Goal: Information Seeking & Learning: Learn about a topic

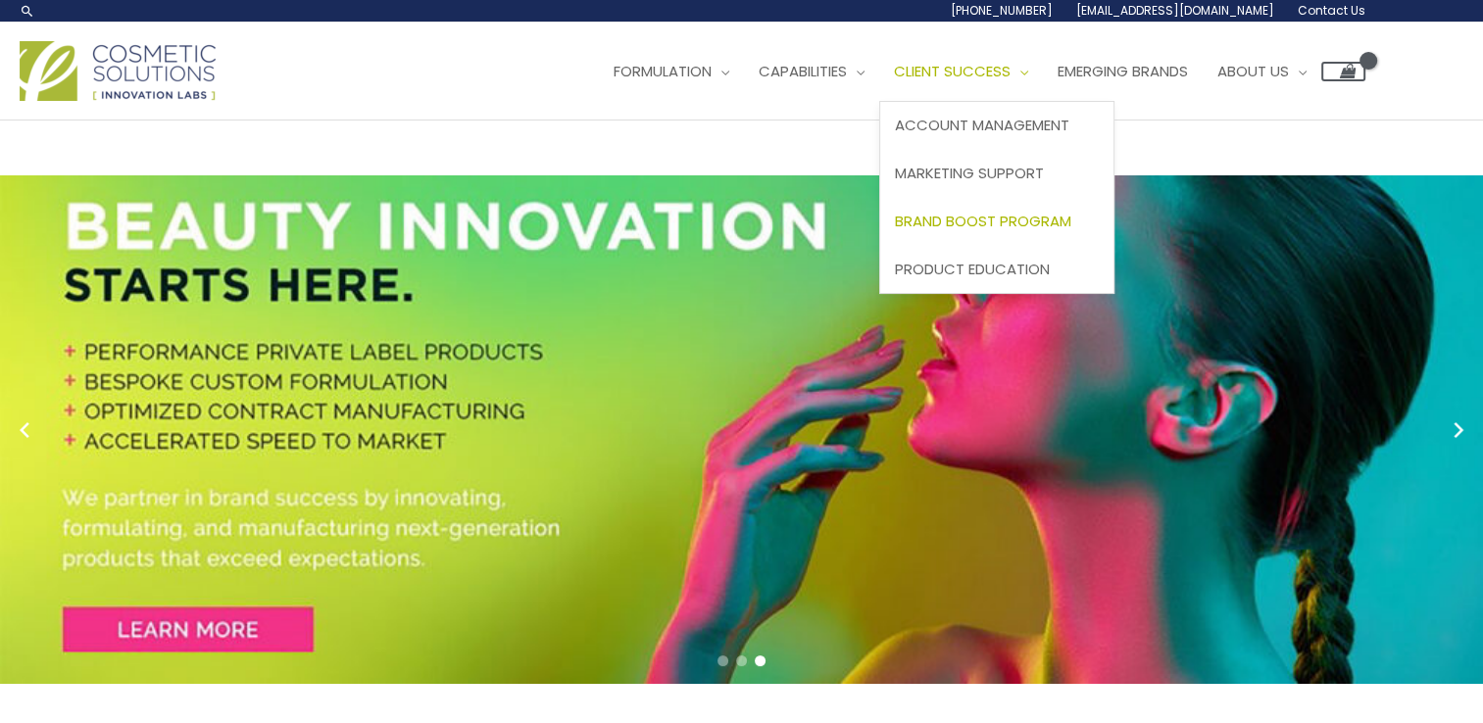
click at [1008, 233] on link "Brand Boost Program" at bounding box center [996, 221] width 233 height 48
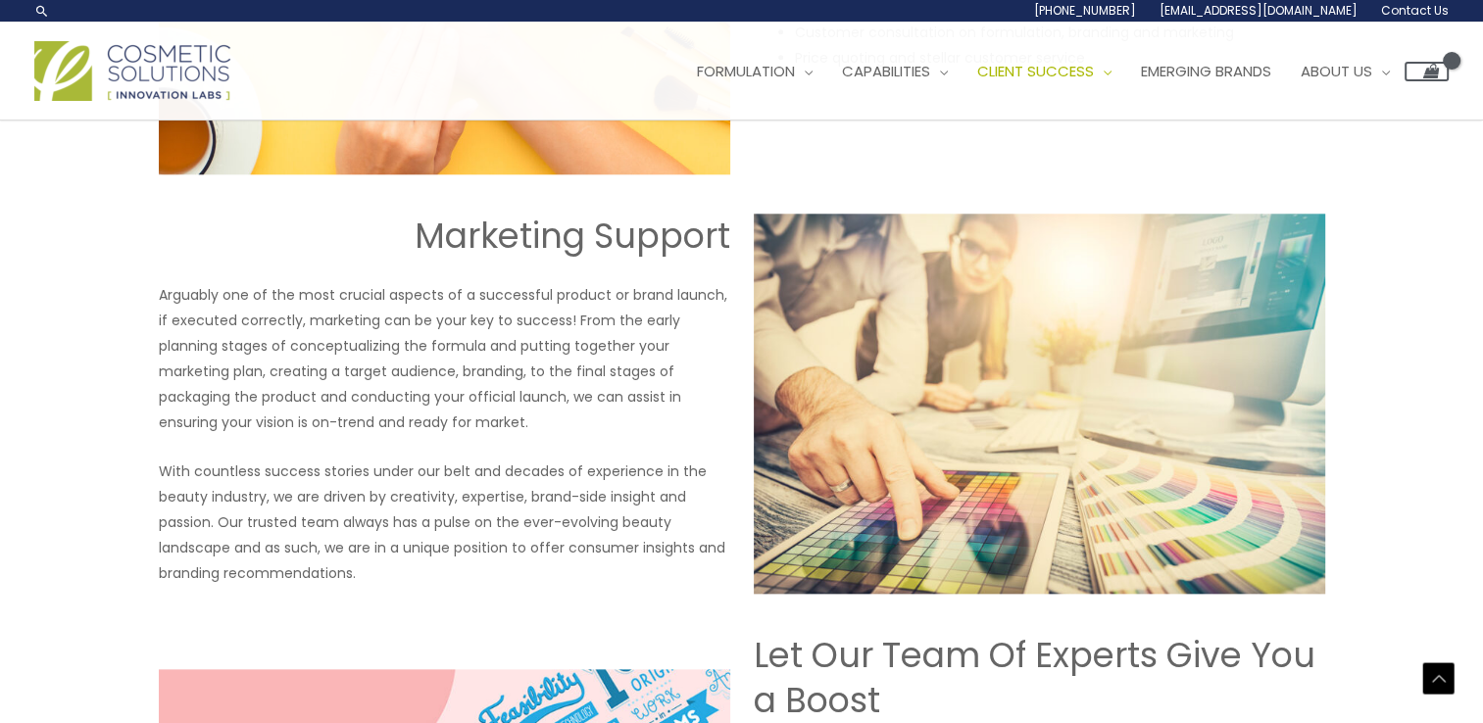
scroll to position [862, 0]
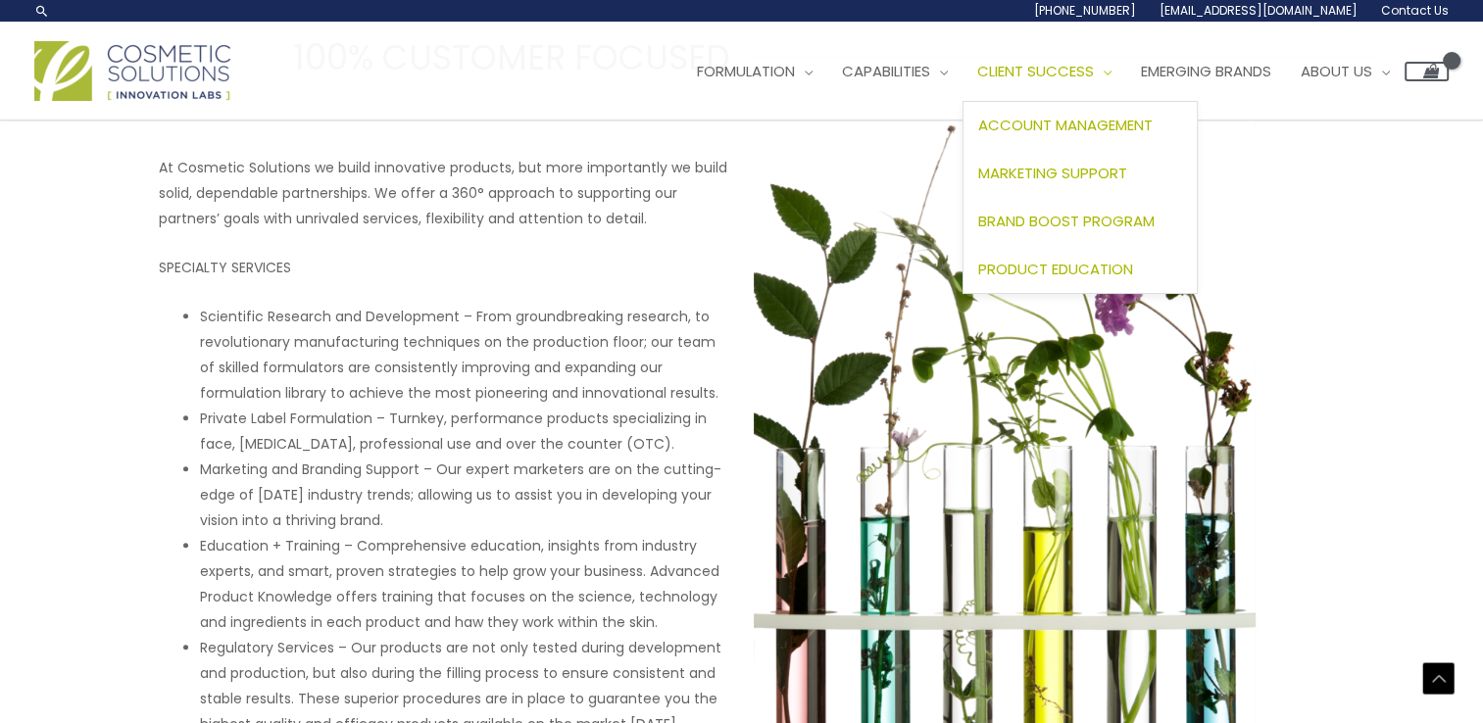
click at [1079, 269] on span "Product Education" at bounding box center [1055, 269] width 155 height 21
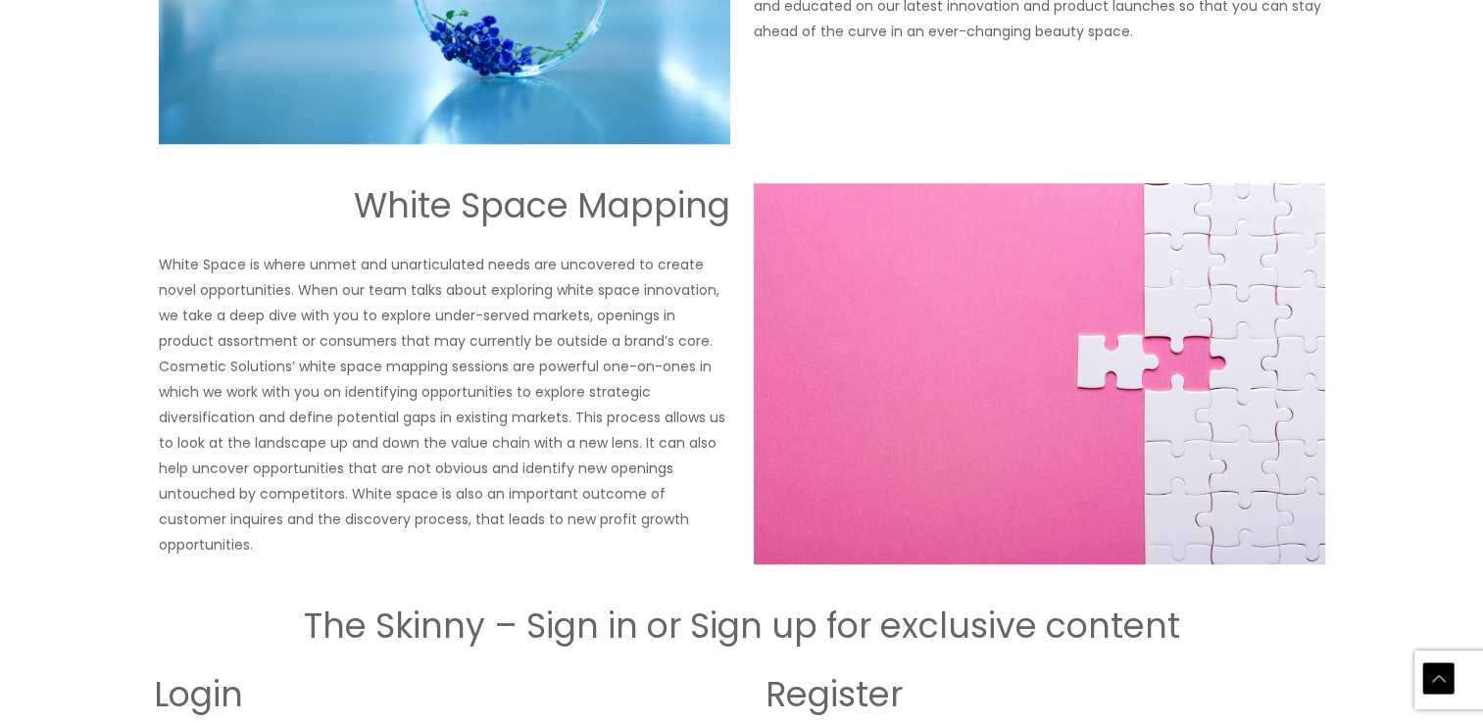
scroll to position [1733, 0]
